Goal: Transaction & Acquisition: Purchase product/service

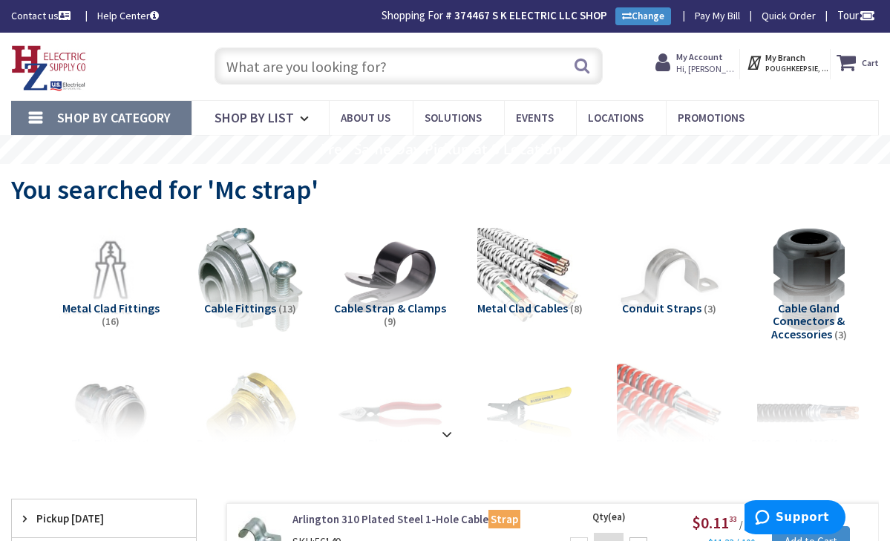
click at [373, 79] on input "text" at bounding box center [408, 65] width 389 height 37
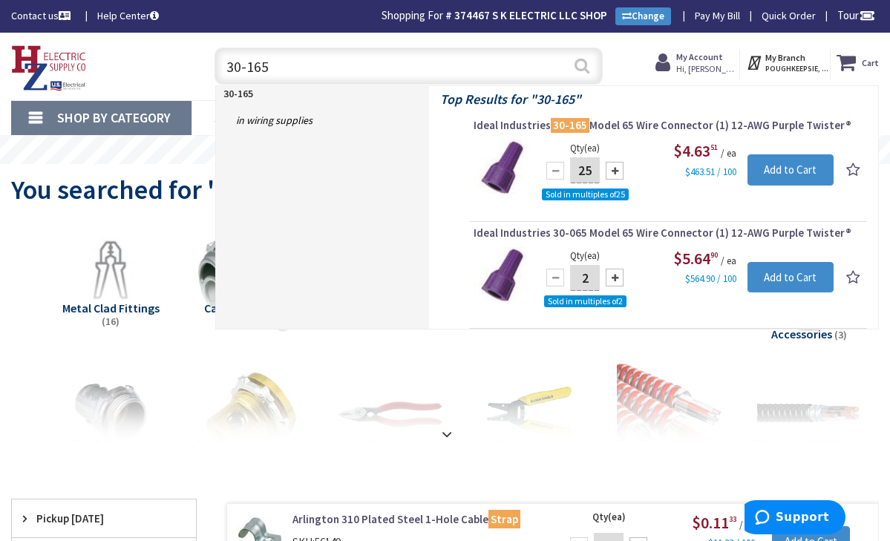
type input "30-165"
click at [576, 68] on button "Search" at bounding box center [581, 65] width 19 height 33
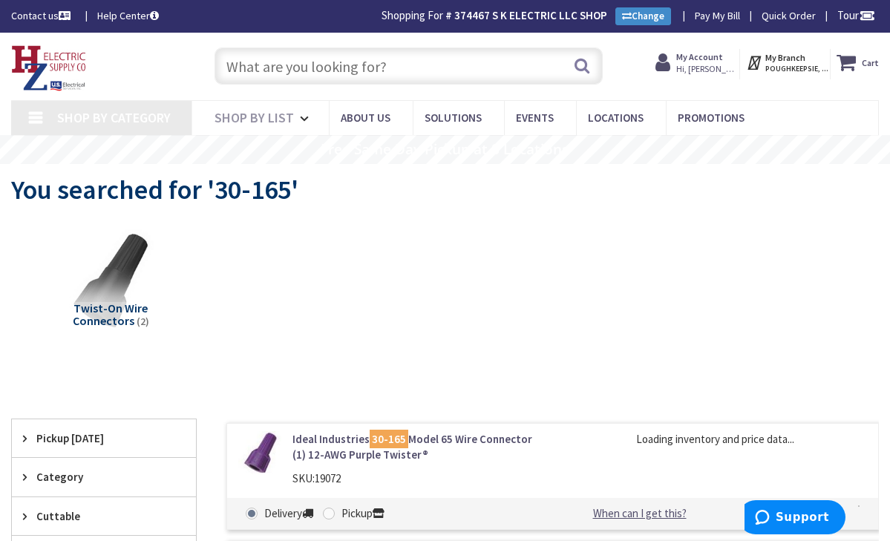
type input "Myers Corners Rd, Wappingers Falls, NY 12590, USA"
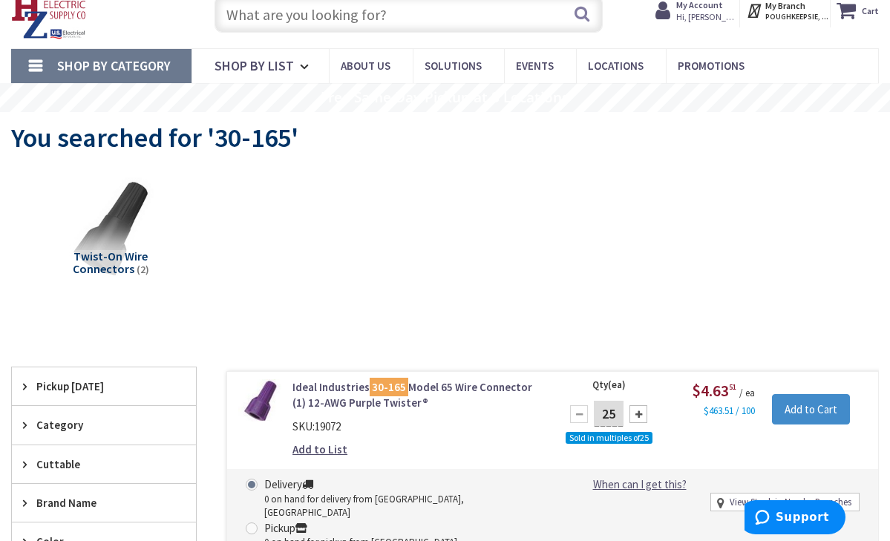
scroll to position [57, 0]
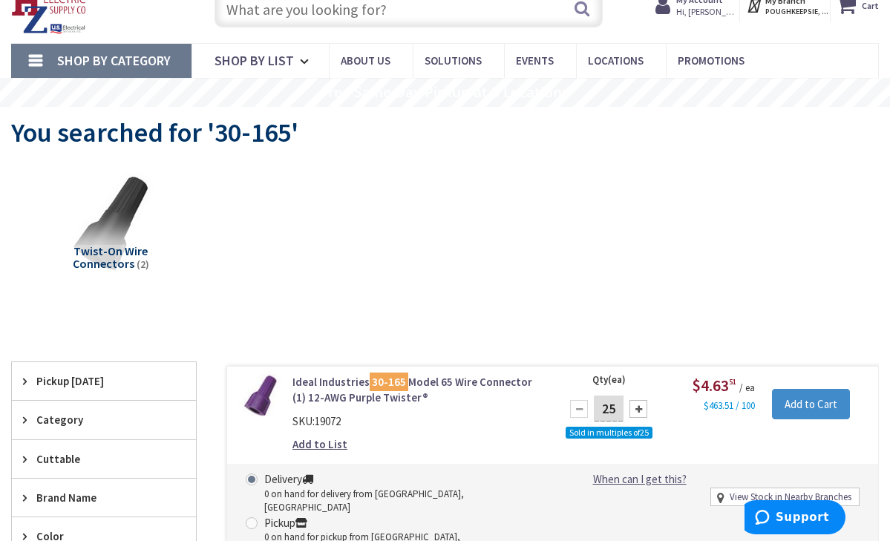
click at [637, 406] on div at bounding box center [638, 409] width 18 height 18
type input "50"
click at [811, 407] on input "Add to Cart" at bounding box center [811, 404] width 78 height 31
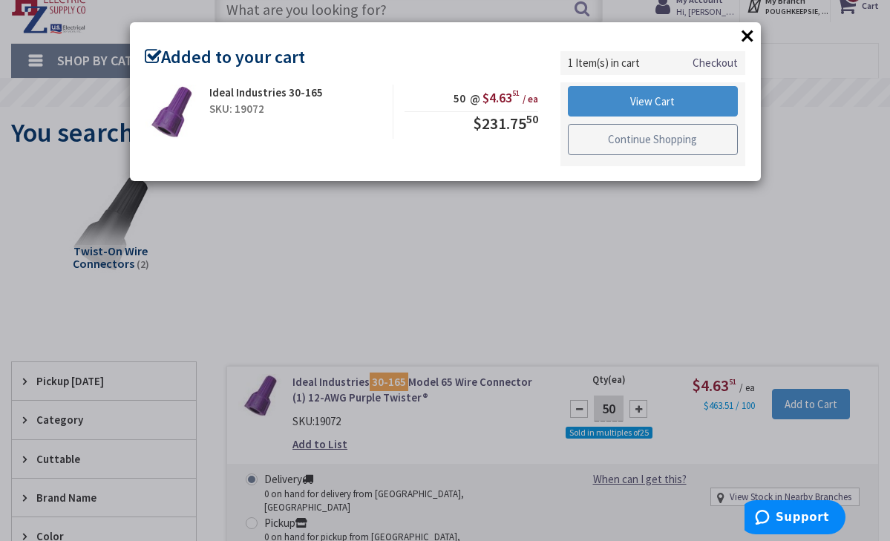
click at [696, 137] on link "Continue Shopping" at bounding box center [653, 139] width 171 height 31
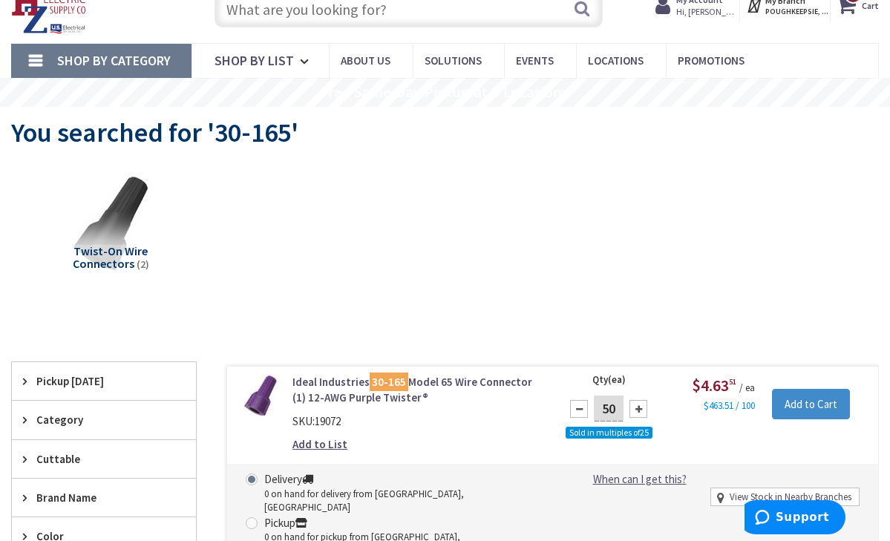
click at [453, 13] on input "text" at bounding box center [408, 8] width 389 height 37
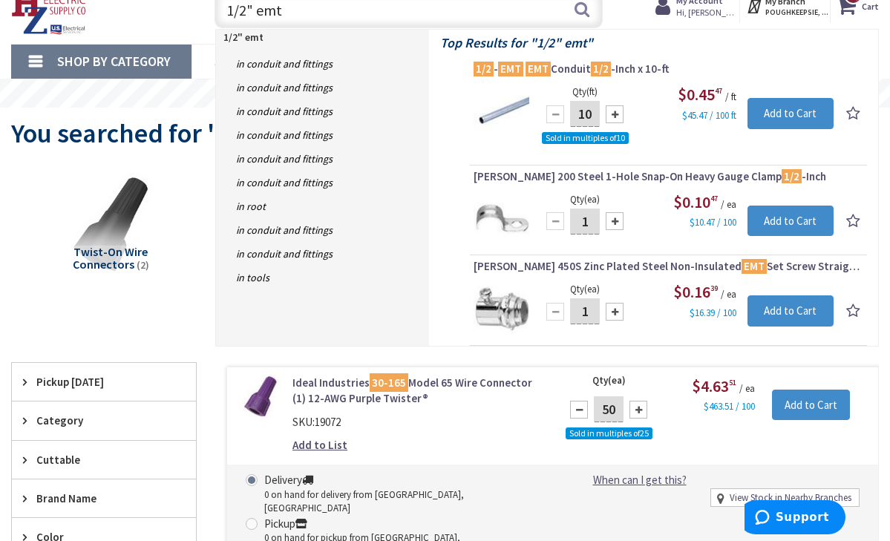
type input "1/2" emt"
click at [596, 114] on input "10" at bounding box center [585, 114] width 30 height 26
type input "1"
type input "200"
click at [772, 108] on input "Add to Cart" at bounding box center [790, 113] width 87 height 31
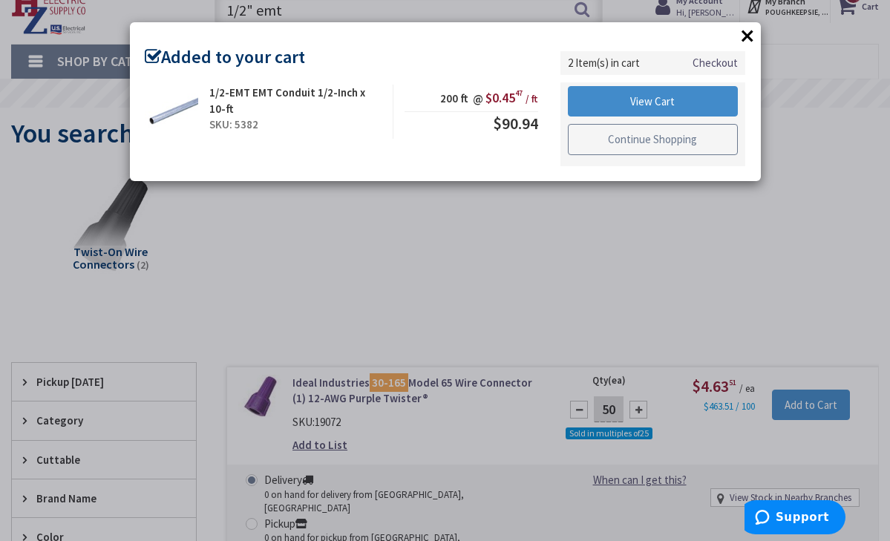
click at [686, 142] on link "Continue Shopping" at bounding box center [653, 139] width 171 height 31
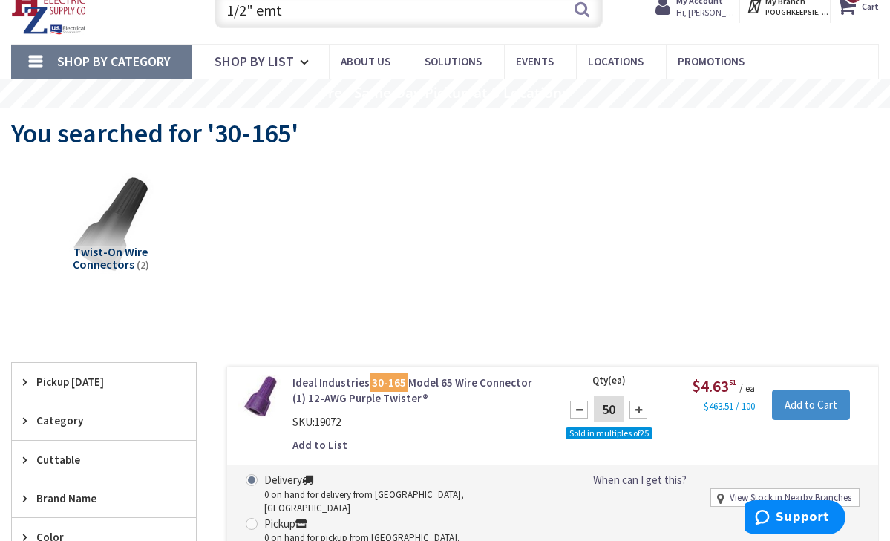
click at [342, 16] on input "1/2" emt" at bounding box center [408, 9] width 389 height 37
type input "1"
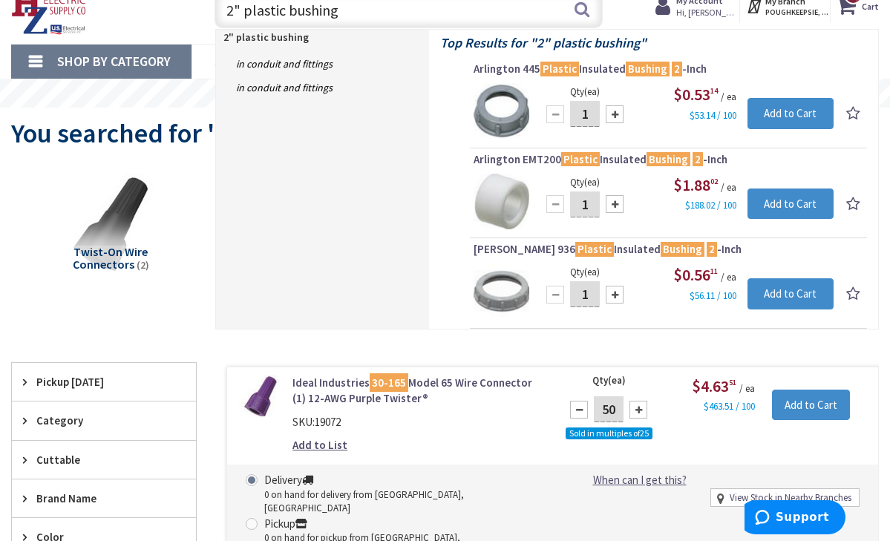
type input "2" plastic bushing"
click at [594, 114] on input "1" at bounding box center [585, 114] width 30 height 26
type input "32"
click at [781, 114] on input "Add to Cart" at bounding box center [790, 113] width 87 height 31
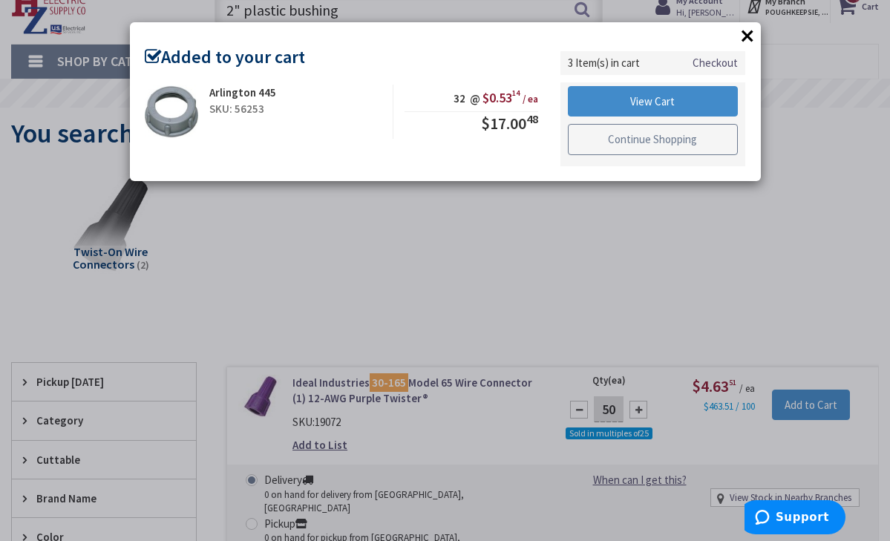
click at [703, 135] on link "Continue Shopping" at bounding box center [653, 139] width 171 height 31
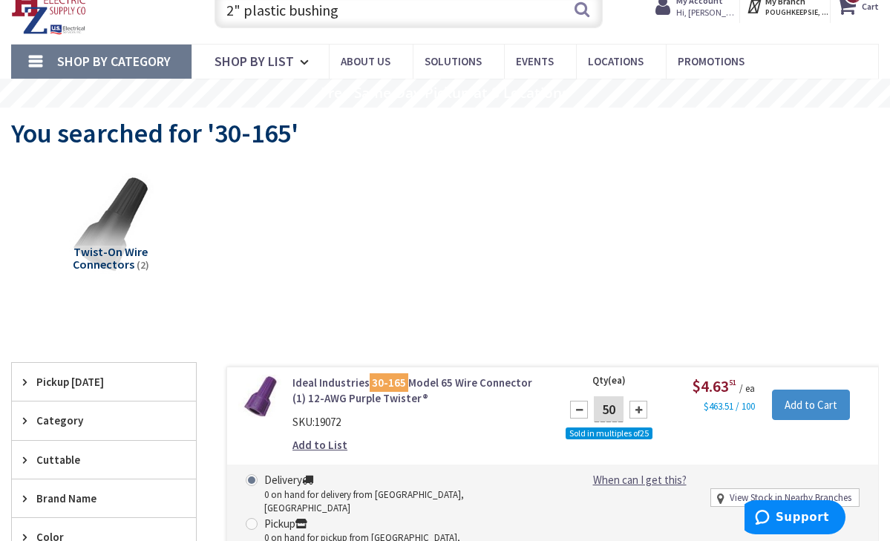
click at [421, 13] on input "2" plastic bushing" at bounding box center [408, 9] width 389 height 37
type input "2"
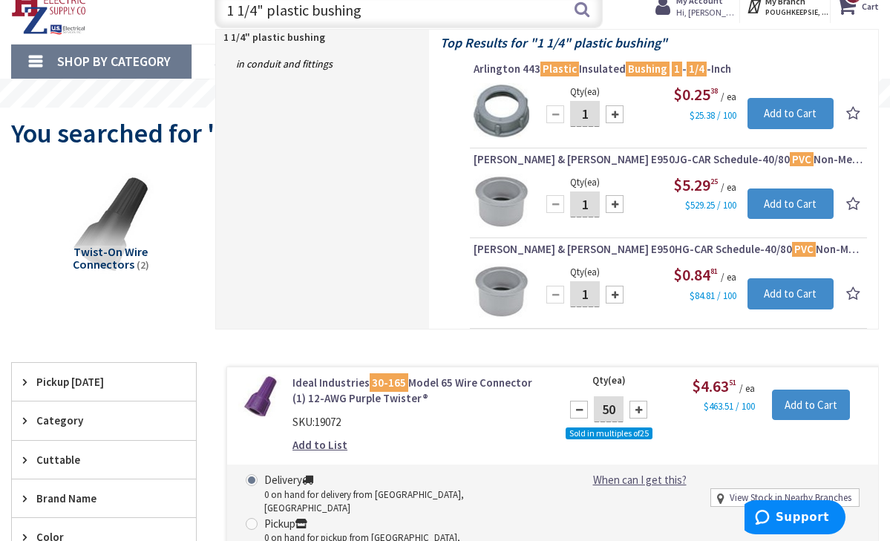
type input "1 1/4" plastic bushing"
click at [588, 118] on input "1" at bounding box center [585, 114] width 30 height 26
type input "20"
click at [784, 108] on input "Add to Cart" at bounding box center [790, 113] width 87 height 31
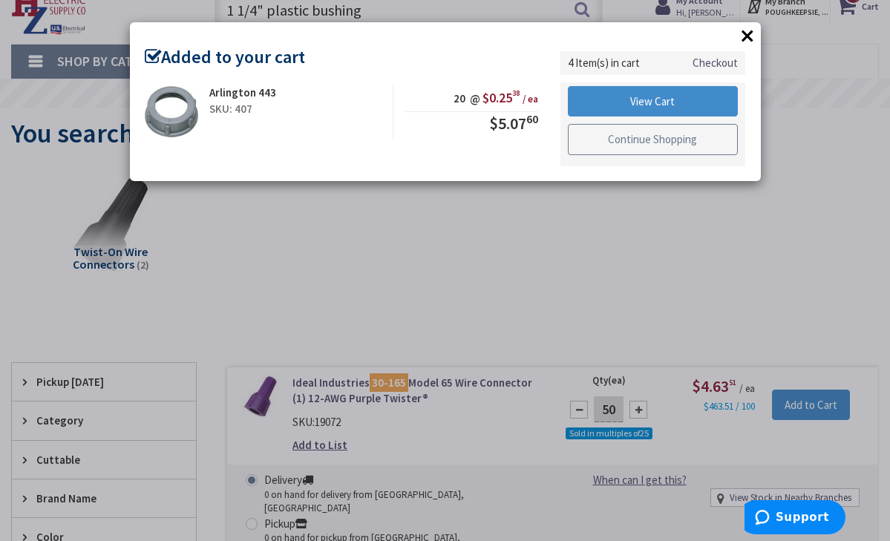
click at [696, 136] on link "Continue Shopping" at bounding box center [653, 139] width 171 height 31
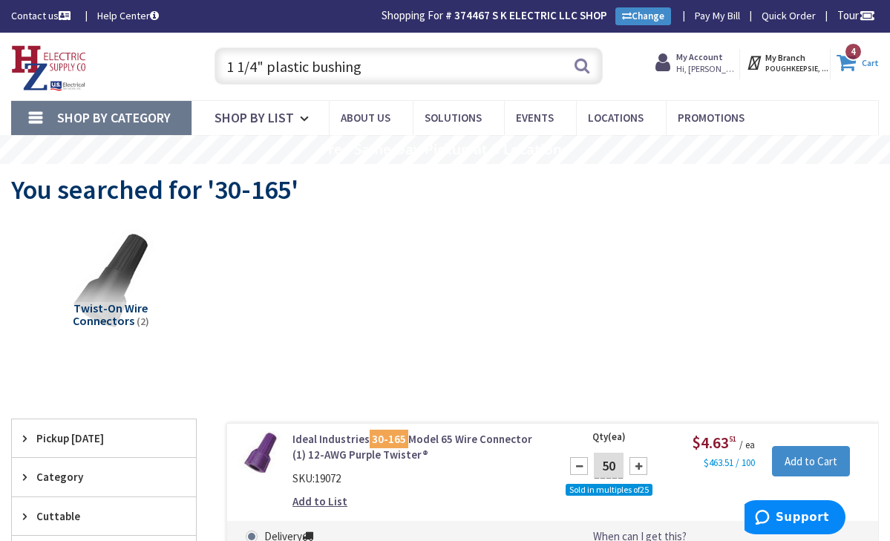
scroll to position [0, 0]
click at [851, 62] on icon at bounding box center [848, 62] width 25 height 27
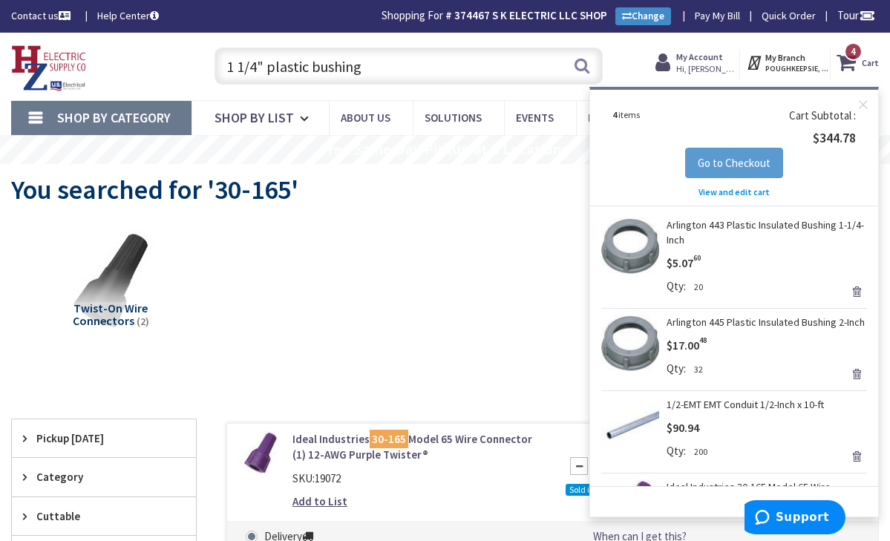
click at [734, 160] on span "Go to Checkout" at bounding box center [734, 163] width 73 height 14
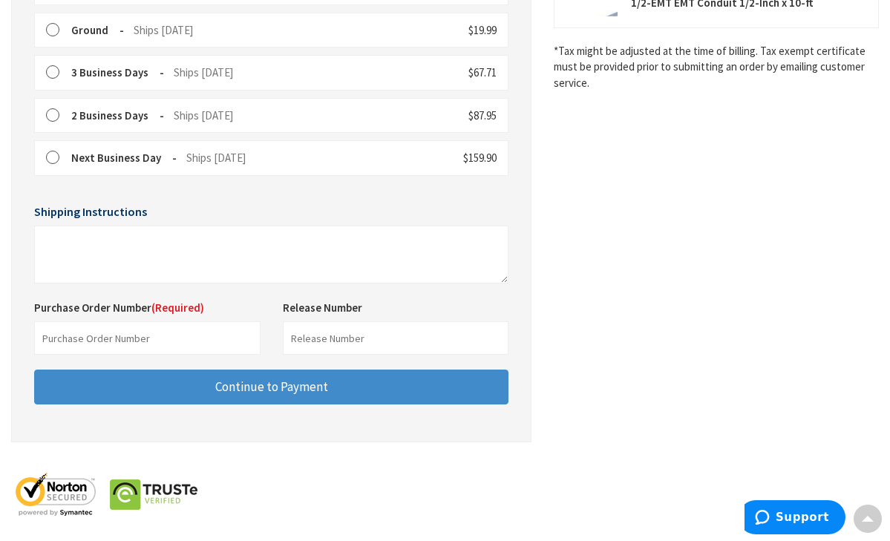
scroll to position [444, 0]
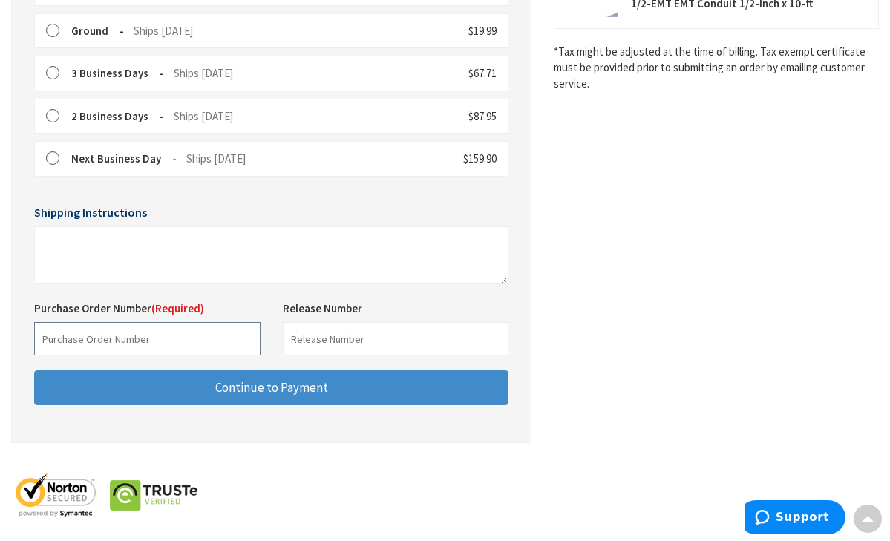
click at [205, 334] on input "text" at bounding box center [147, 338] width 226 height 33
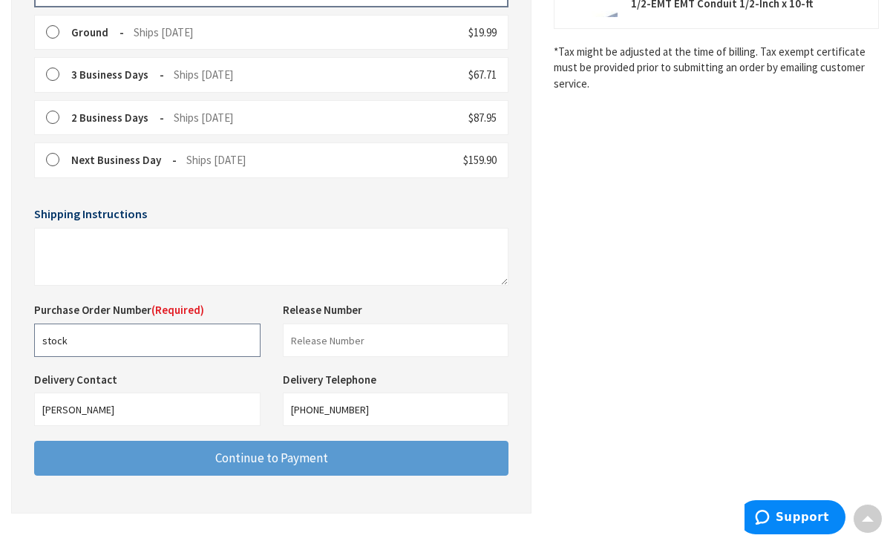
type input "stock"
click at [248, 450] on span "Continue to Payment" at bounding box center [271, 458] width 113 height 16
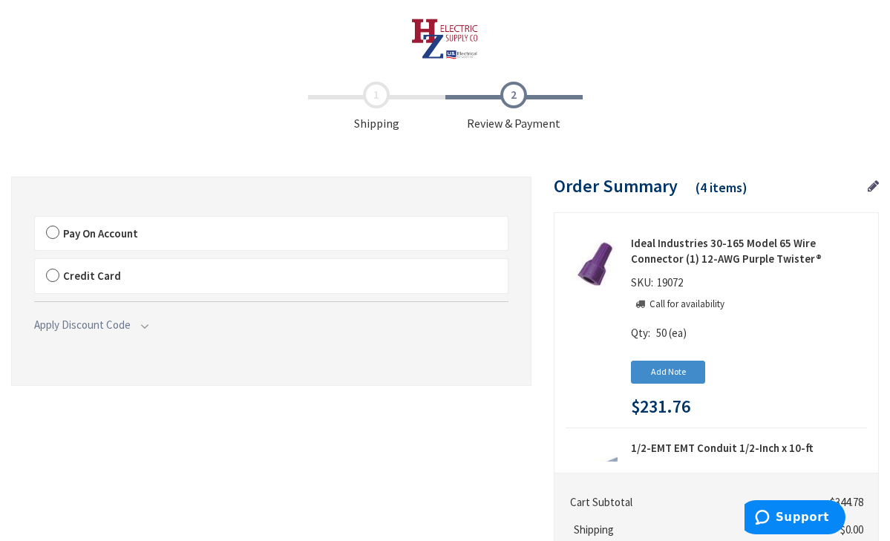
click at [55, 229] on label "Pay On Account" at bounding box center [271, 234] width 473 height 34
click at [35, 220] on input "Pay On Account" at bounding box center [35, 220] width 0 height 0
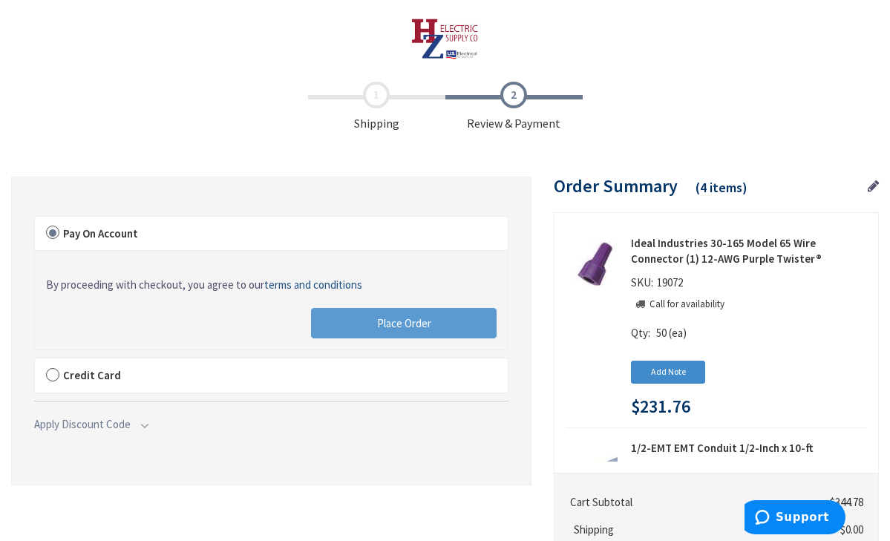
click at [360, 324] on button "Place Order" at bounding box center [404, 323] width 186 height 31
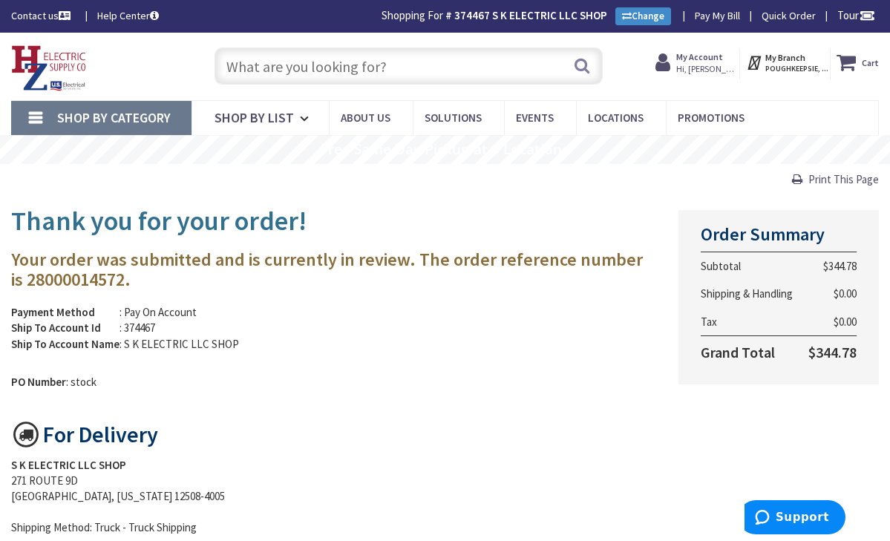
click at [275, 68] on input "text" at bounding box center [408, 65] width 389 height 37
paste input "NMLT150"
type input "NMLT150"
click at [580, 68] on button "Search" at bounding box center [581, 65] width 19 height 33
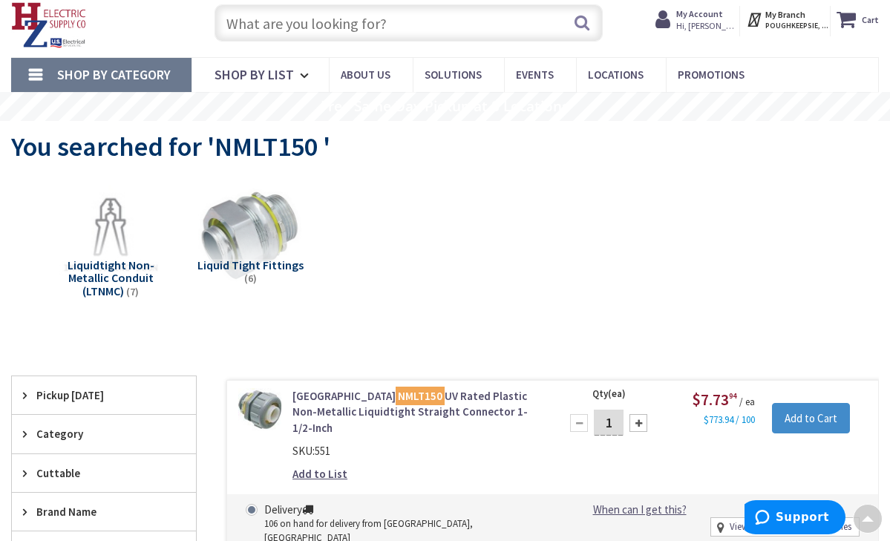
scroll to position [41, 0]
